Goal: Navigation & Orientation: Find specific page/section

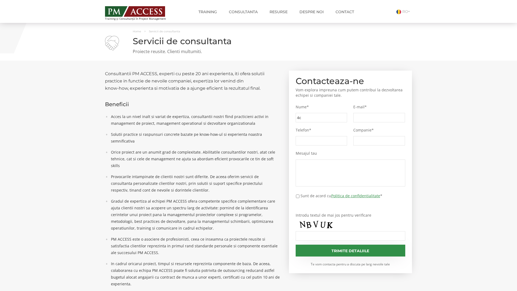
type input "4c1"
type input "3f9"
type input "fa0"
type input "1fb"
type input "1d8"
